Goal: Information Seeking & Learning: Learn about a topic

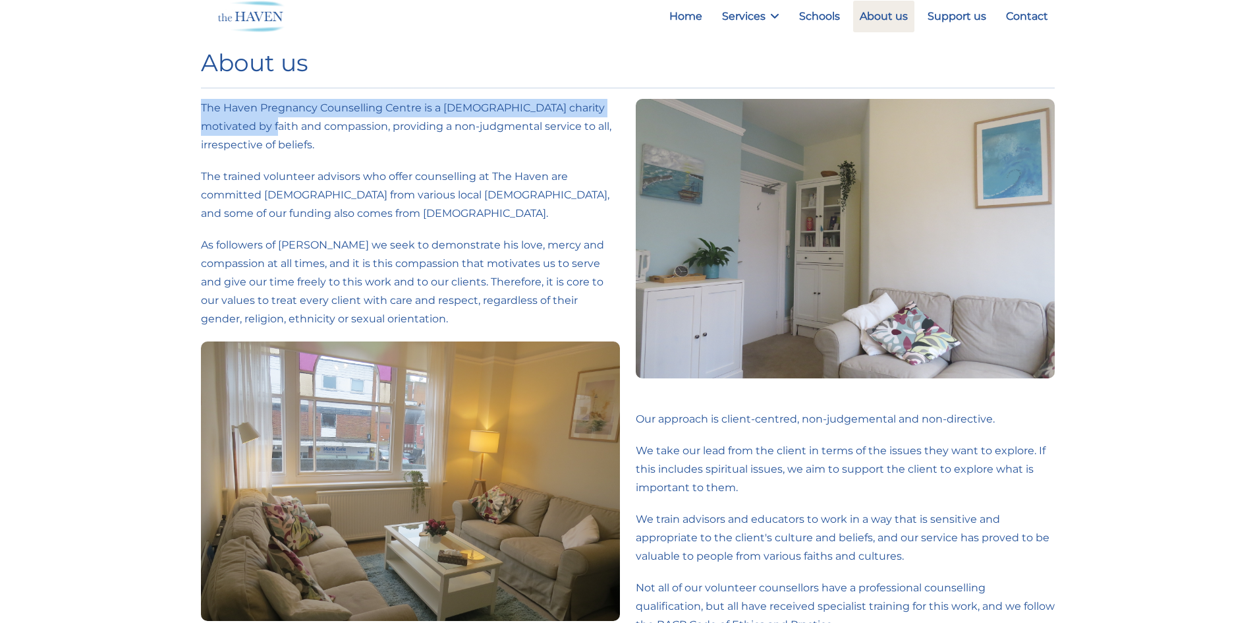
drag, startPoint x: 202, startPoint y: 109, endPoint x: 251, endPoint y: 128, distance: 52.8
click at [251, 128] on p "The Haven Pregnancy Counselling Centre is a [DEMOGRAPHIC_DATA] charity motivate…" at bounding box center [410, 126] width 419 height 55
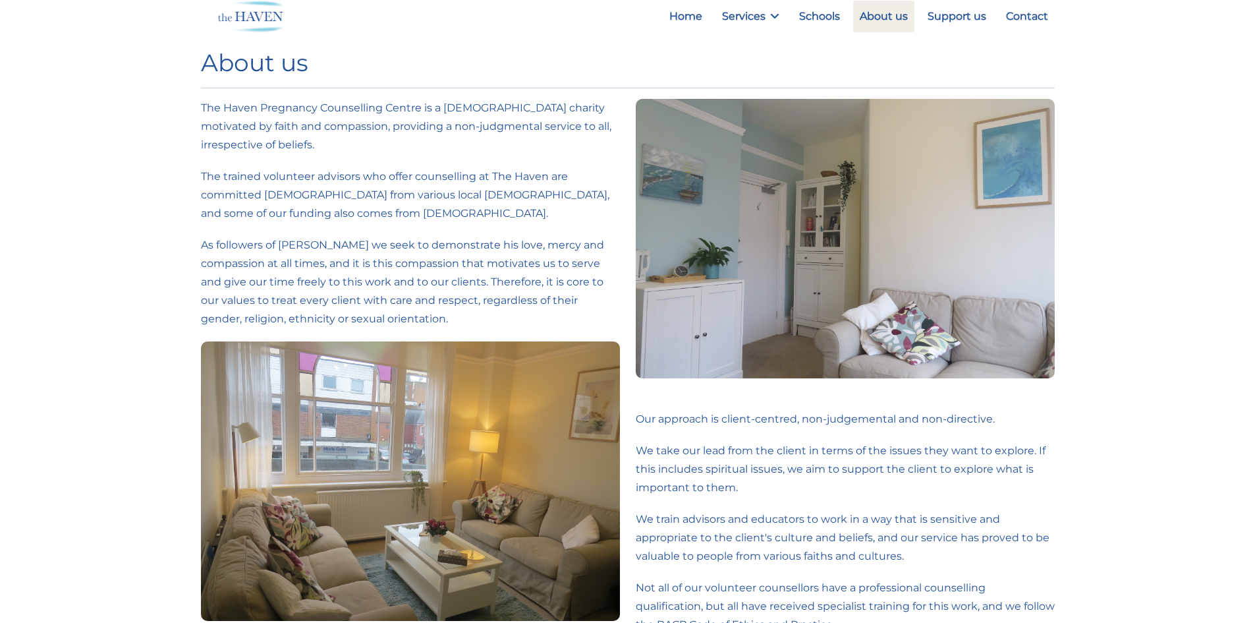
click at [310, 335] on div "The Haven Pregnancy Counselling Centre is a [DEMOGRAPHIC_DATA] charity motivate…" at bounding box center [410, 369] width 419 height 540
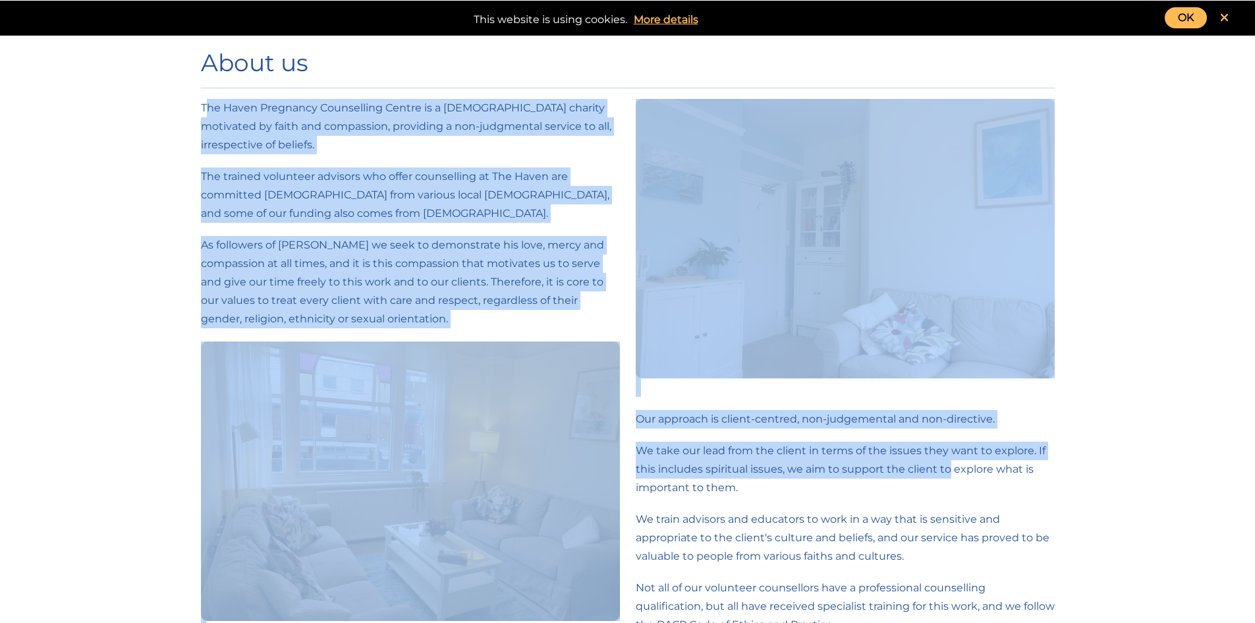
drag, startPoint x: 205, startPoint y: 103, endPoint x: 957, endPoint y: 473, distance: 838.2
click at [952, 473] on div "The Haven Pregnancy Counselling Centre is a [DEMOGRAPHIC_DATA] charity motivate…" at bounding box center [628, 423] width 870 height 648
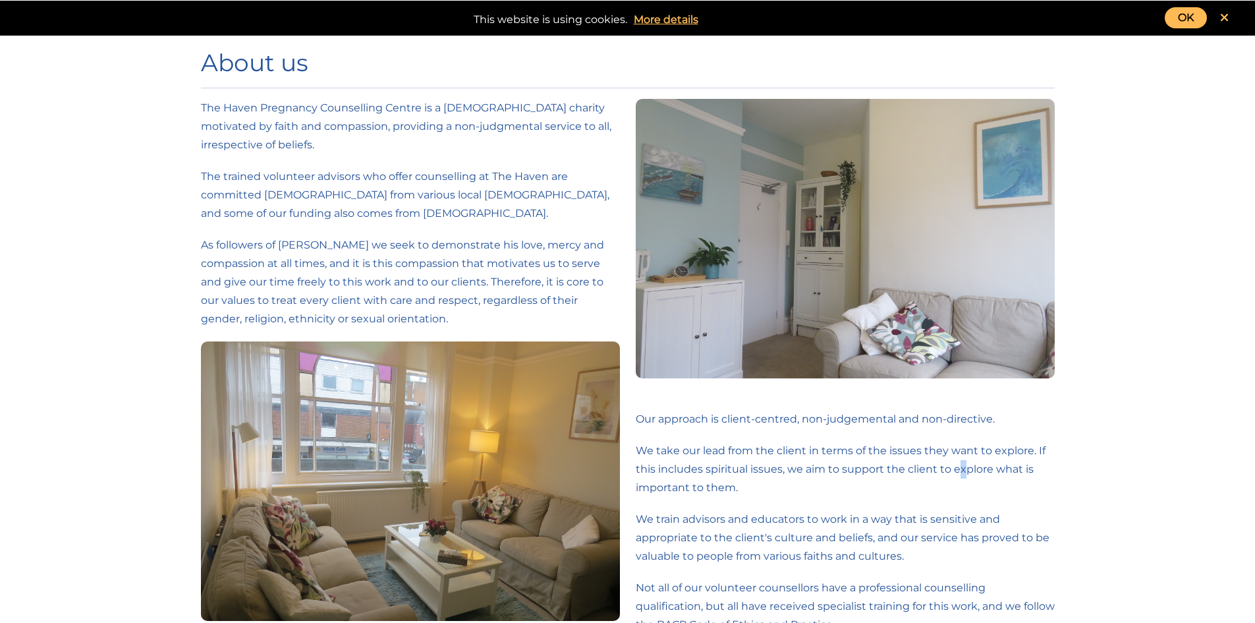
click at [962, 477] on p "We take our lead from the client in terms of the issues they want to explore. I…" at bounding box center [845, 469] width 419 height 55
click at [768, 407] on div "Our approach is client-centred, non-judgemental and non-directive. We take our …" at bounding box center [845, 423] width 419 height 648
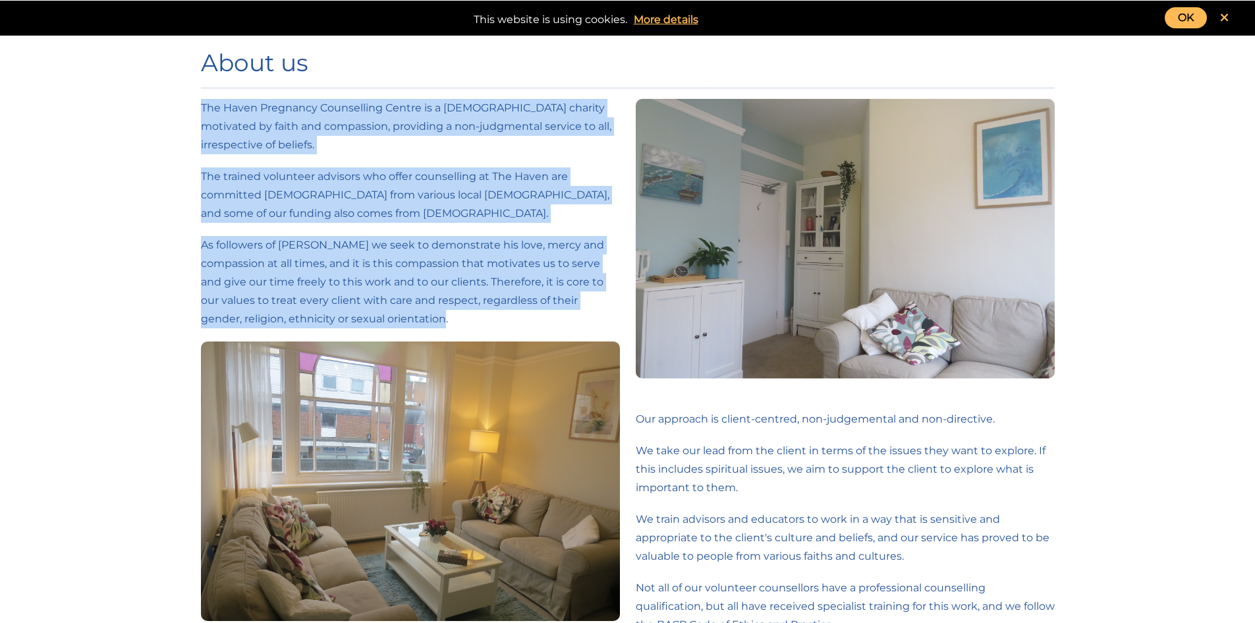
drag, startPoint x: 201, startPoint y: 109, endPoint x: 617, endPoint y: 323, distance: 468.3
click at [617, 323] on div "The Haven Pregnancy Counselling Centre is a [DEMOGRAPHIC_DATA] charity motivate…" at bounding box center [410, 369] width 419 height 540
copy div "The Haven Pregnancy Counselling Centre is a [DEMOGRAPHIC_DATA] charity motivate…"
